Goal: Check status: Check status

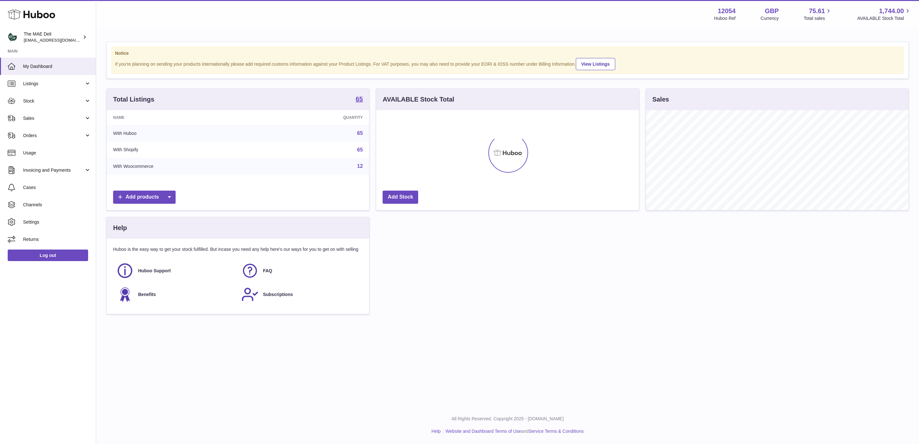
scroll to position [100, 262]
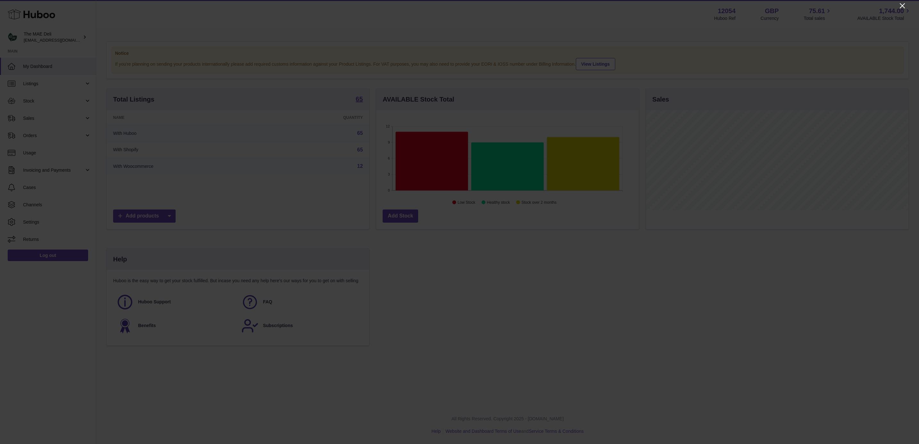
click at [898, 3] on div at bounding box center [459, 222] width 919 height 444
click at [902, 6] on icon "Close" at bounding box center [901, 5] width 5 height 5
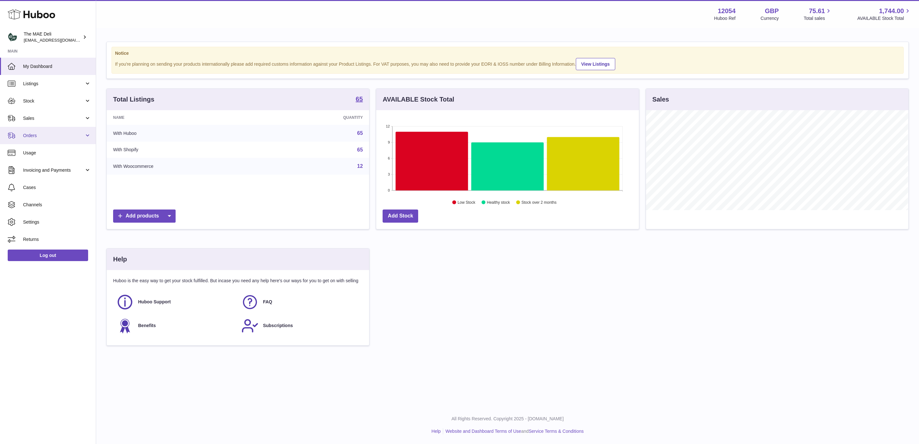
click at [46, 137] on span "Orders" at bounding box center [53, 136] width 61 height 6
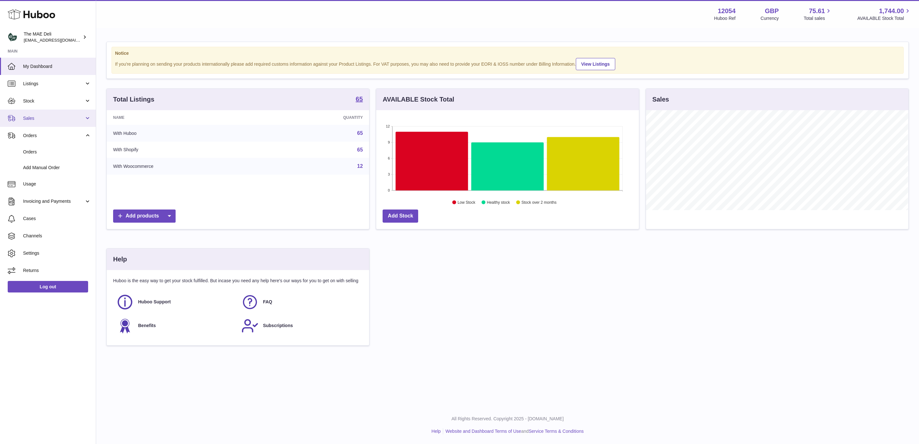
click at [41, 119] on span "Sales" at bounding box center [53, 118] width 61 height 6
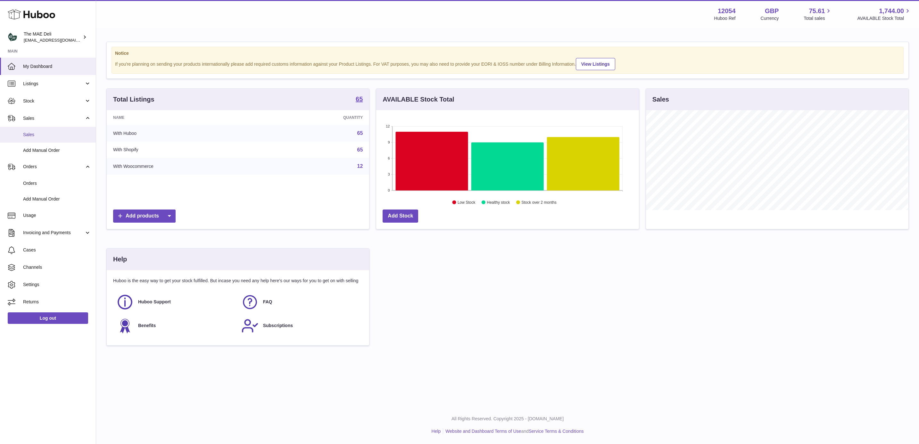
click at [36, 133] on span "Sales" at bounding box center [57, 135] width 68 height 6
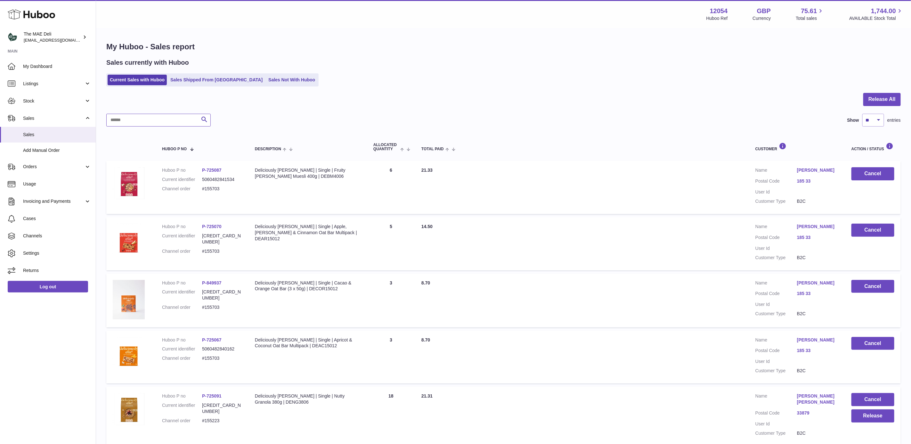
click at [143, 123] on input "text" at bounding box center [158, 120] width 104 height 13
click at [206, 76] on link "Sales Shipped From [GEOGRAPHIC_DATA]" at bounding box center [216, 80] width 97 height 11
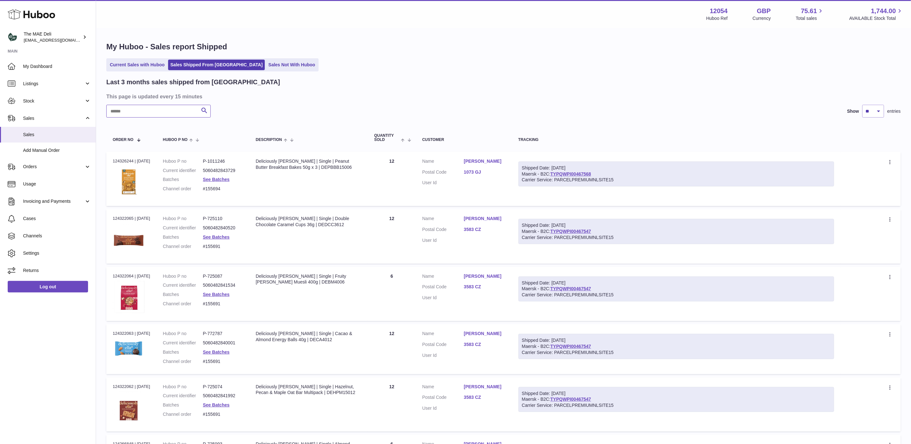
click at [135, 113] on input "text" at bounding box center [158, 111] width 104 height 13
paste input "**********"
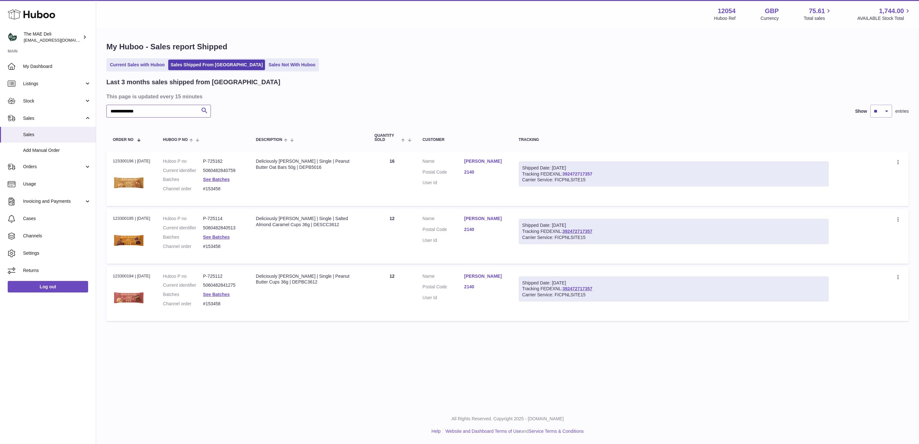
type input "**********"
click at [572, 175] on link "392472717357" at bounding box center [577, 173] width 30 height 5
click at [223, 187] on dd "#153458" at bounding box center [223, 189] width 40 height 6
copy dd "153458"
